Goal: Register for event/course

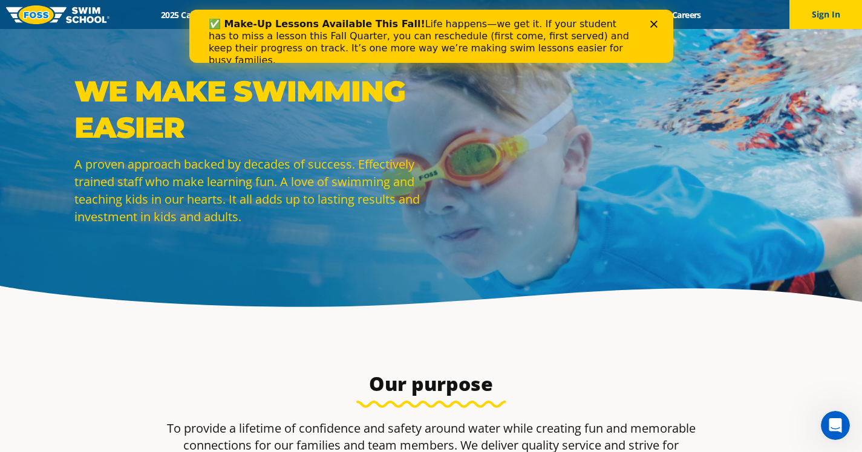
click at [650, 23] on icon "Close" at bounding box center [653, 24] width 7 height 7
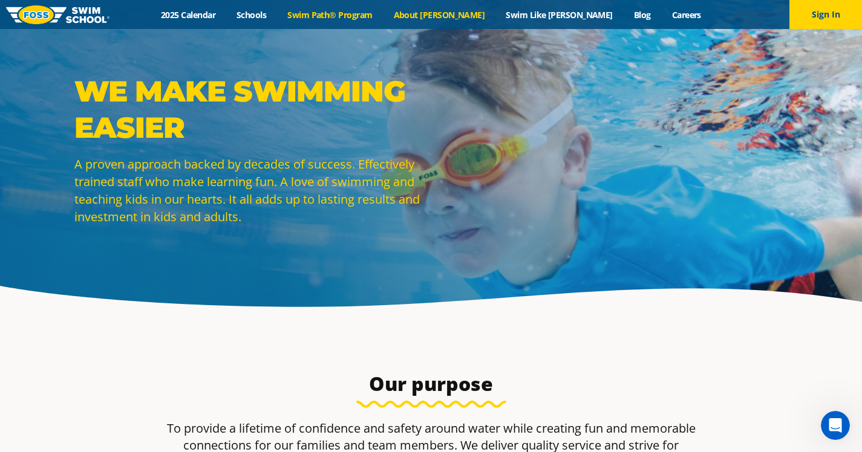
click at [370, 15] on link "Swim Path® Program" at bounding box center [330, 14] width 106 height 11
click at [347, 11] on link "Swim Path® Program" at bounding box center [330, 14] width 106 height 11
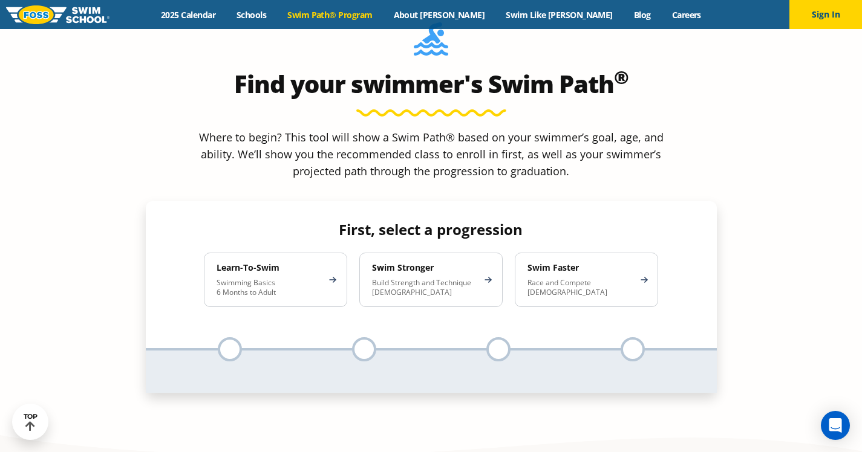
scroll to position [1046, 0]
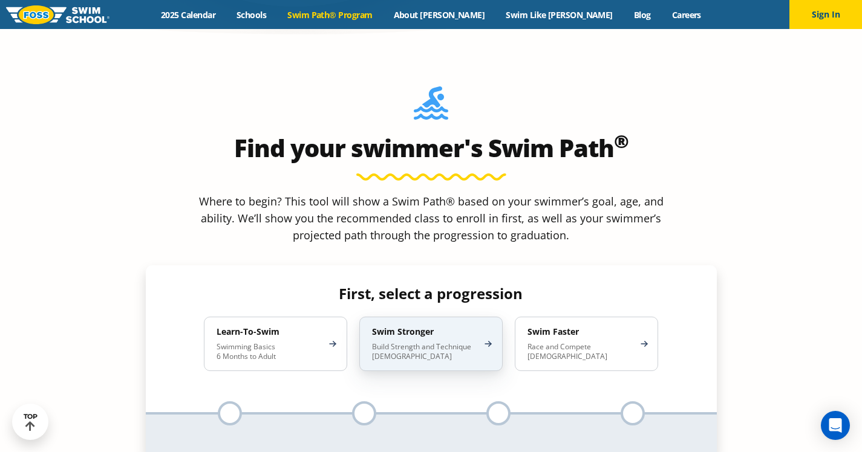
click at [427, 342] on p "Build Strength and Technique [DEMOGRAPHIC_DATA]" at bounding box center [425, 351] width 106 height 19
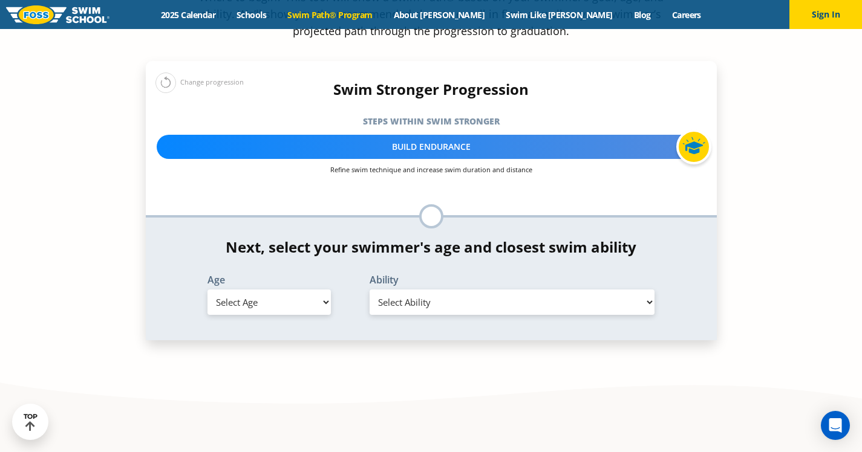
scroll to position [1257, 0]
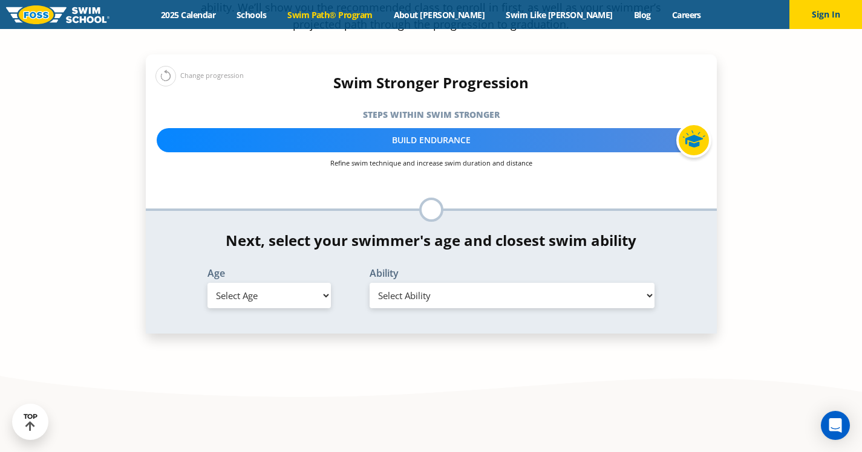
select select "adult-18-years-"
select select "adult-18-years--uncomfortable-putting-face-in-the-water-andor-getting-water-on-…"
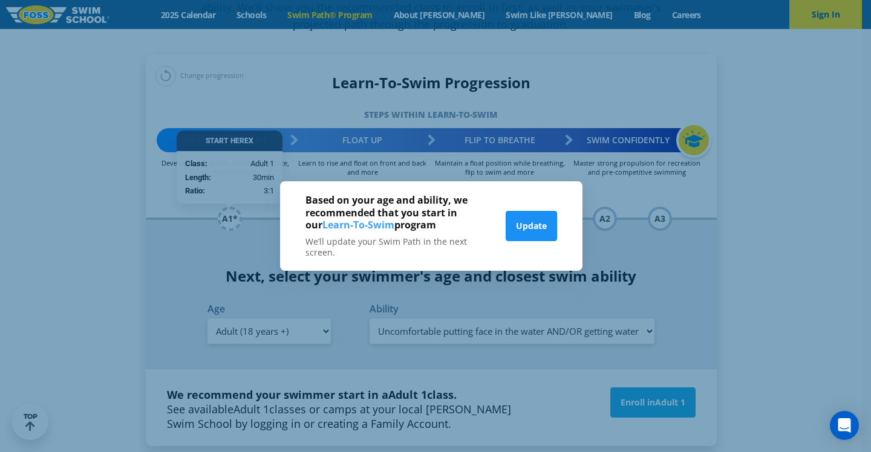
click at [535, 226] on button "Update" at bounding box center [531, 226] width 51 height 30
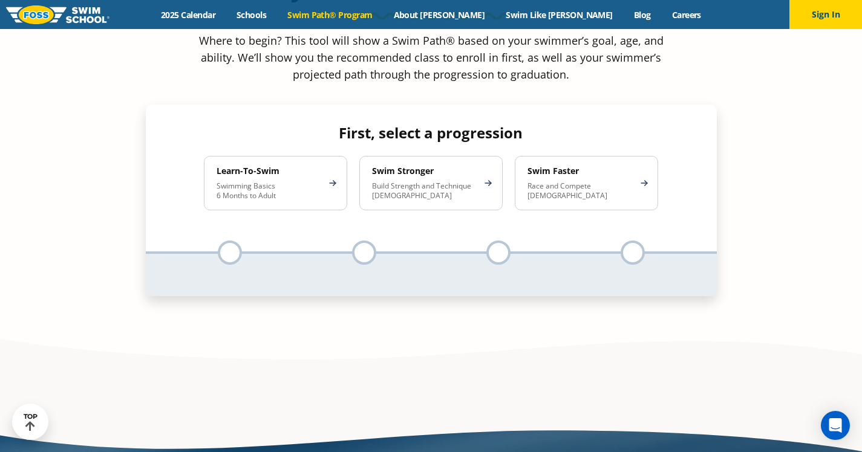
scroll to position [1216, 0]
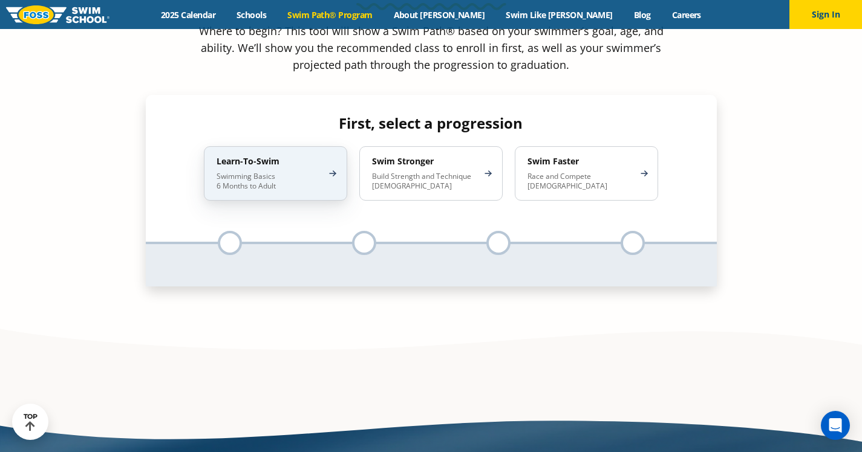
click at [270, 172] on p "Swimming Basics 6 Months to Adult" at bounding box center [270, 181] width 106 height 19
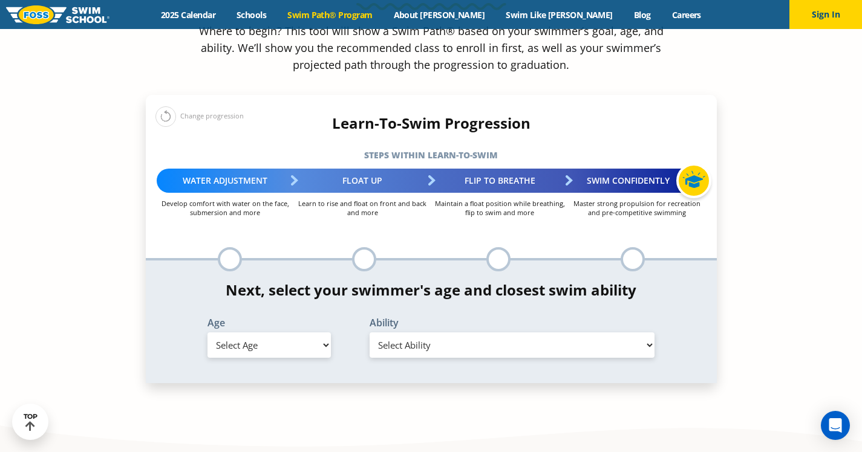
select select "adult-18-years-"
select select "adult-18-years--uncomfortable-putting-face-in-the-water-andor-getting-water-on-…"
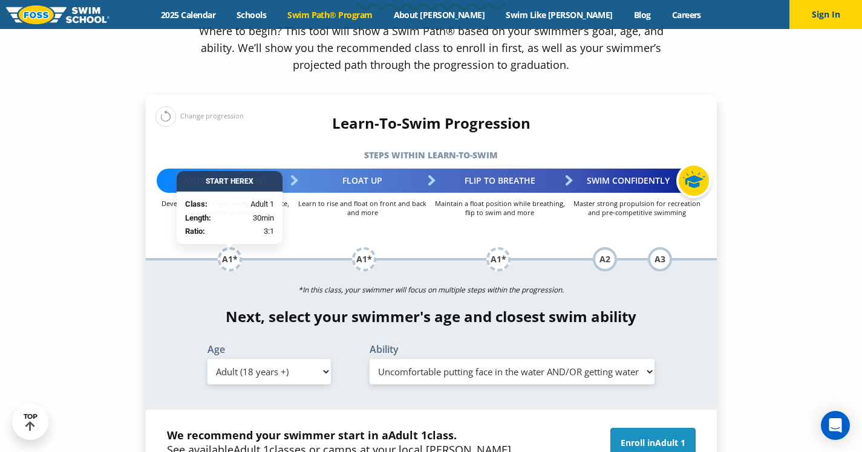
click at [641, 428] on link "Enroll in Adult 1" at bounding box center [652, 443] width 85 height 30
click at [107, 12] on img at bounding box center [57, 14] width 103 height 19
